Goal: Answer question/provide support

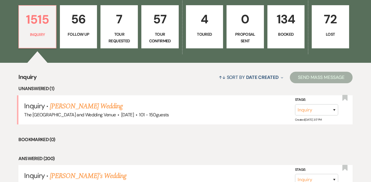
scroll to position [212, 0]
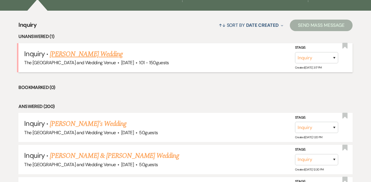
click at [66, 54] on link "[PERSON_NAME] Wedding" at bounding box center [86, 54] width 73 height 10
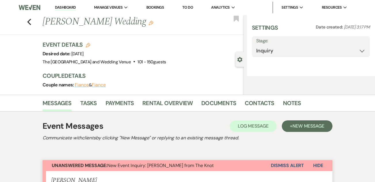
select select "2"
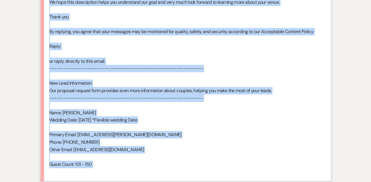
scroll to position [441, 0]
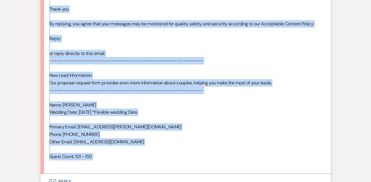
drag, startPoint x: 50, startPoint y: 53, endPoint x: 100, endPoint y: 163, distance: 121.3
copy div "Lore : Ipsumd Sitam Conse : Adipis Elits'd Eiusm Tempori utla : Etdolor 32ma 50…"
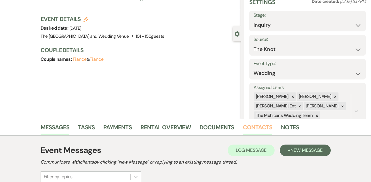
scroll to position [83, 0]
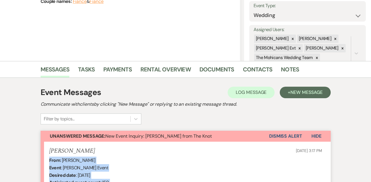
click at [273, 136] on button "Dismiss Alert" at bounding box center [285, 136] width 33 height 11
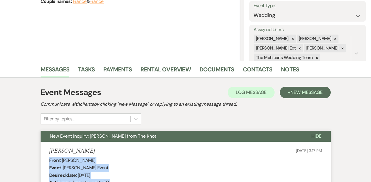
scroll to position [0, 0]
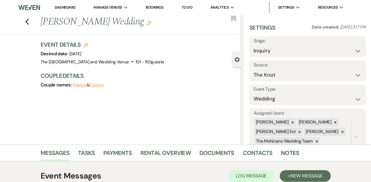
click at [70, 5] on link "Dashboard" at bounding box center [65, 7] width 21 height 5
